Goal: Information Seeking & Learning: Learn about a topic

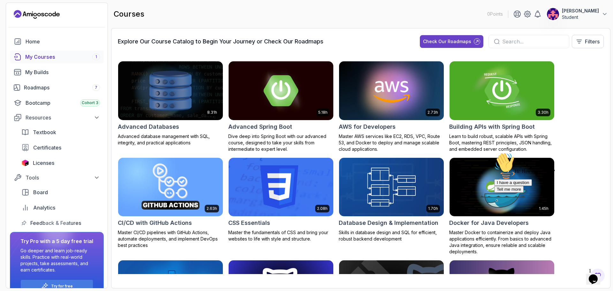
click at [510, 40] on input "text" at bounding box center [533, 42] width 62 height 8
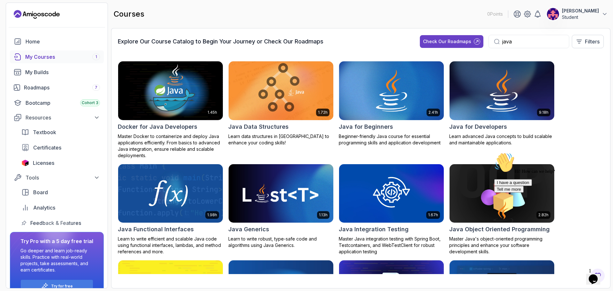
type input "java"
click at [293, 101] on img at bounding box center [281, 91] width 110 height 62
